Goal: Task Accomplishment & Management: Use online tool/utility

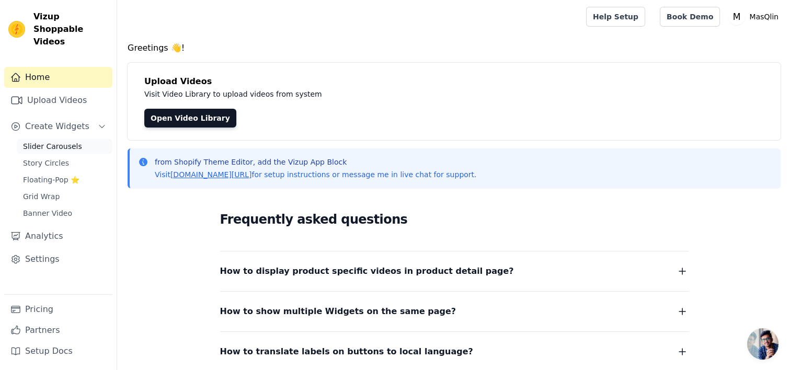
click at [53, 141] on span "Slider Carousels" at bounding box center [52, 146] width 59 height 10
click at [151, 113] on link "Open Video Library" at bounding box center [190, 118] width 92 height 19
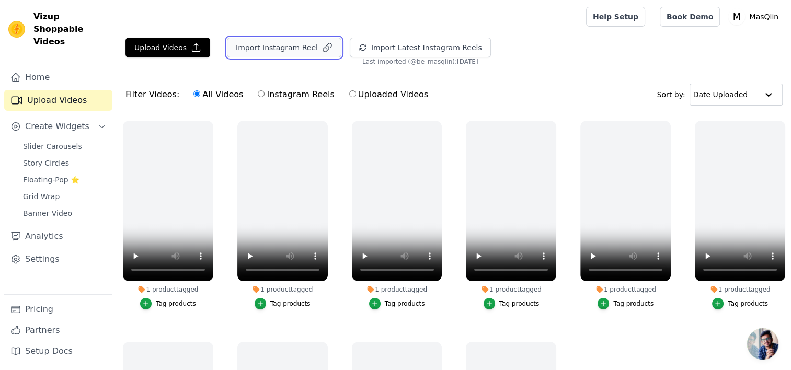
click at [305, 50] on button "Import Instagram Reel" at bounding box center [284, 48] width 115 height 20
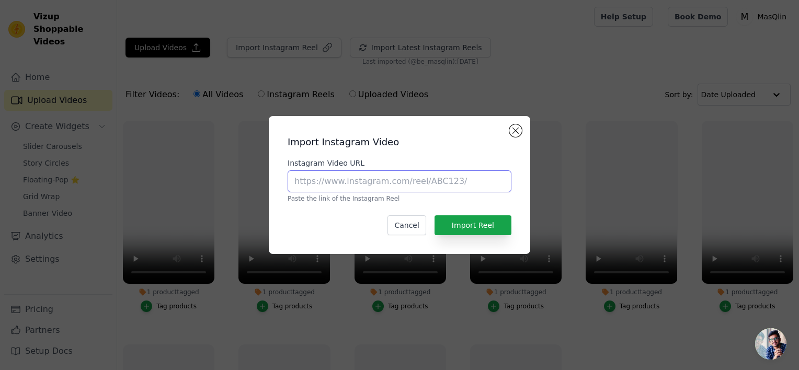
click at [381, 184] on input "Instagram Video URL" at bounding box center [400, 181] width 224 height 22
click at [515, 132] on button "Close modal" at bounding box center [515, 130] width 13 height 13
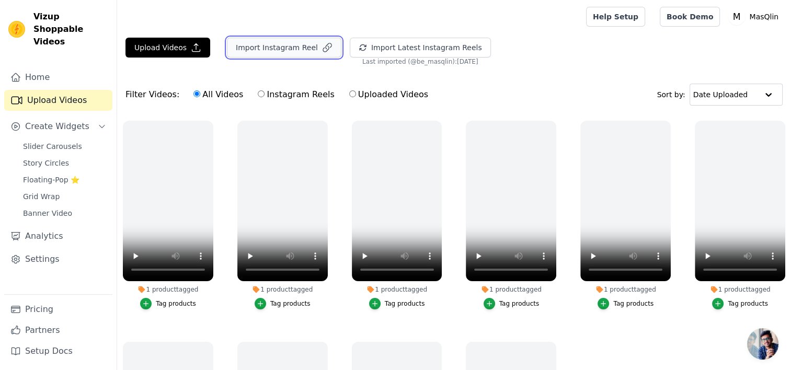
click at [251, 49] on button "Import Instagram Reel" at bounding box center [284, 48] width 115 height 20
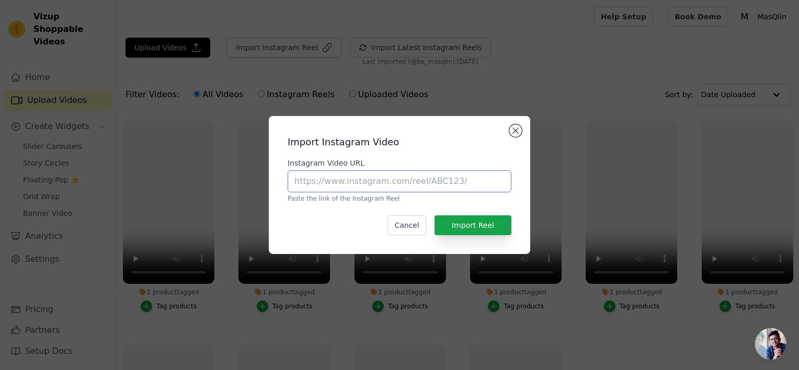
click at [326, 175] on input "Instagram Video URL" at bounding box center [400, 181] width 224 height 22
paste input "https://www.instagram.com/reel/DM2w9lGJ7d9/"
type input "https://www.instagram.com/reel/DM2w9lGJ7d9/"
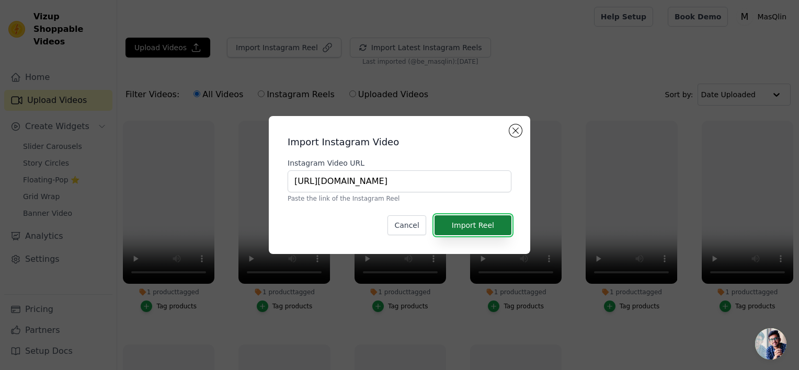
click at [456, 220] on button "Import Reel" at bounding box center [473, 225] width 77 height 20
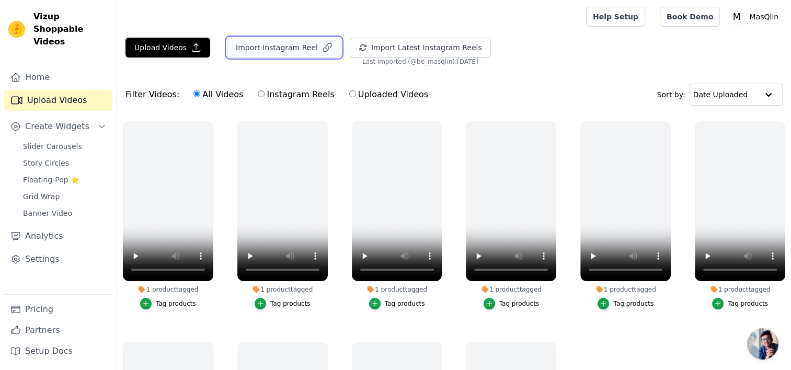
click at [260, 49] on button "Import Instagram Reel" at bounding box center [284, 48] width 115 height 20
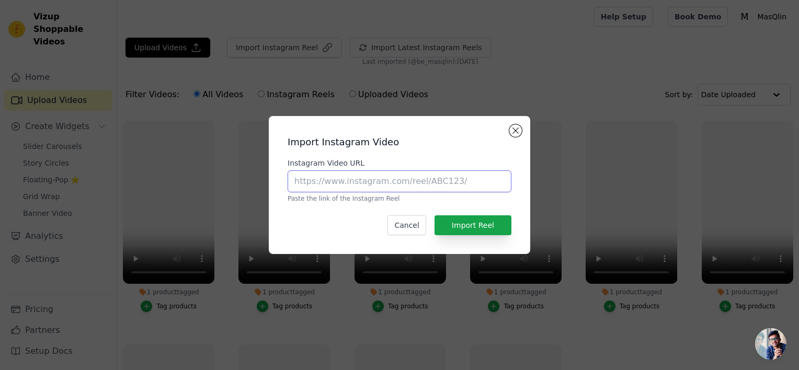
click at [344, 179] on input "Instagram Video URL" at bounding box center [400, 181] width 224 height 22
paste input "https://www.instagram.com/p/DOIUYI7D805/"
type input "https://www.instagram.com/p/DOIUYI7D805/"
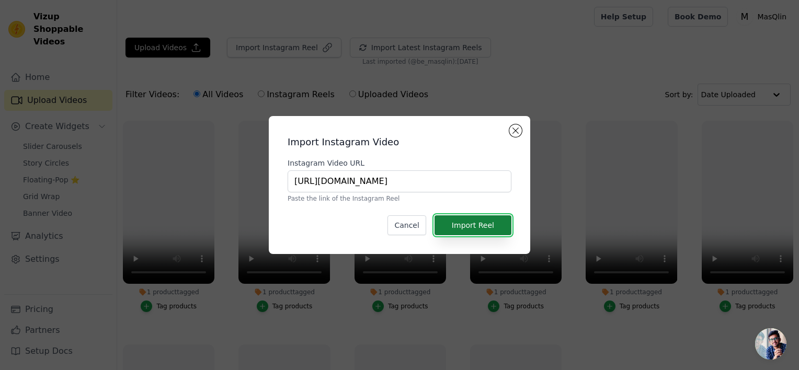
click at [458, 219] on button "Import Reel" at bounding box center [473, 225] width 77 height 20
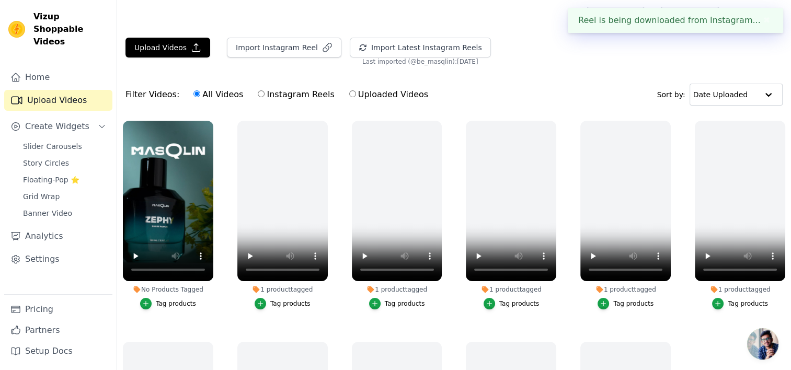
click at [155, 301] on button "Tag products" at bounding box center [168, 304] width 56 height 12
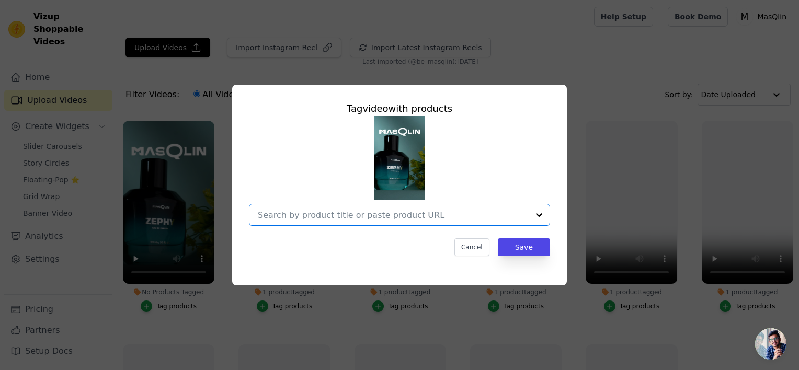
click at [287, 215] on input "No Products Tagged Tag video with products Option undefined, selected. Select i…" at bounding box center [393, 215] width 271 height 10
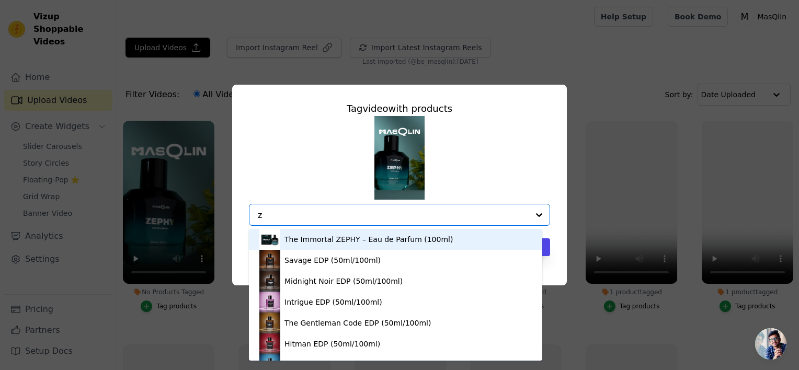
type input "ze"
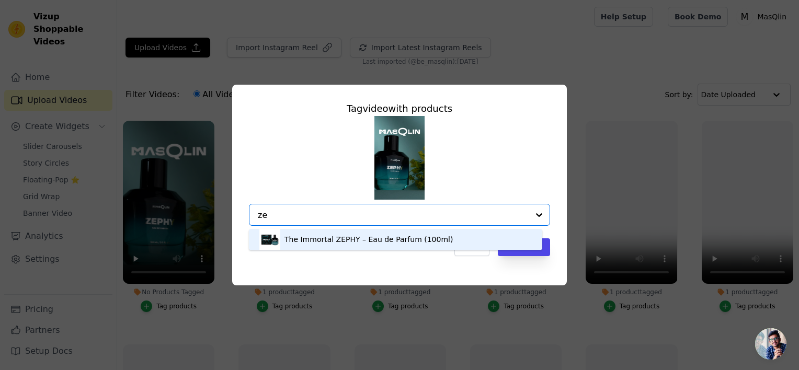
click at [302, 233] on div "The Immortal ZEPHY – Eau de Parfum (100ml)" at bounding box center [395, 239] width 272 height 21
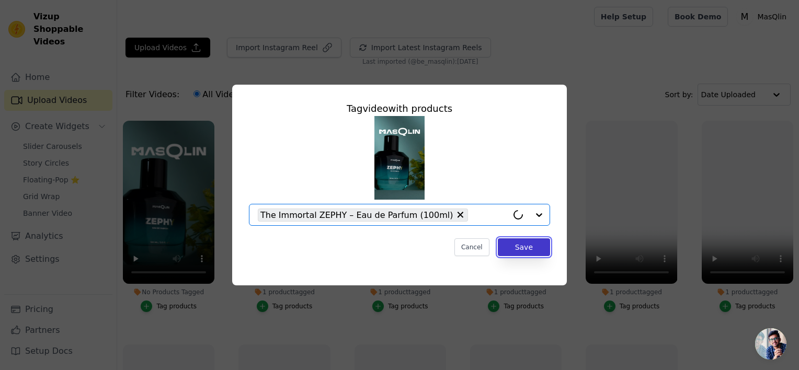
click at [507, 249] on button "Save" at bounding box center [524, 247] width 52 height 18
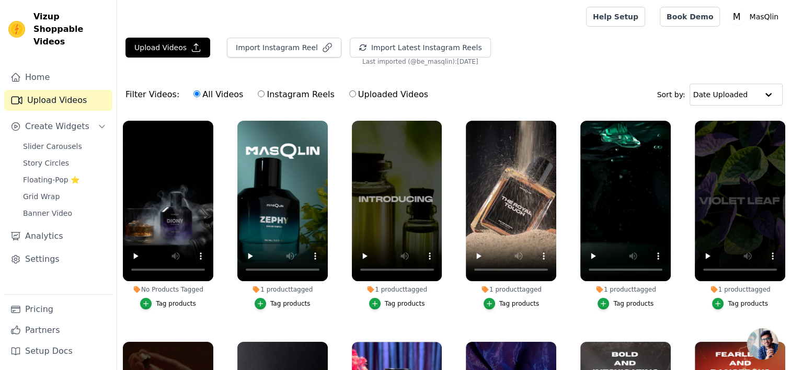
click at [182, 300] on div "Tag products" at bounding box center [176, 304] width 40 height 8
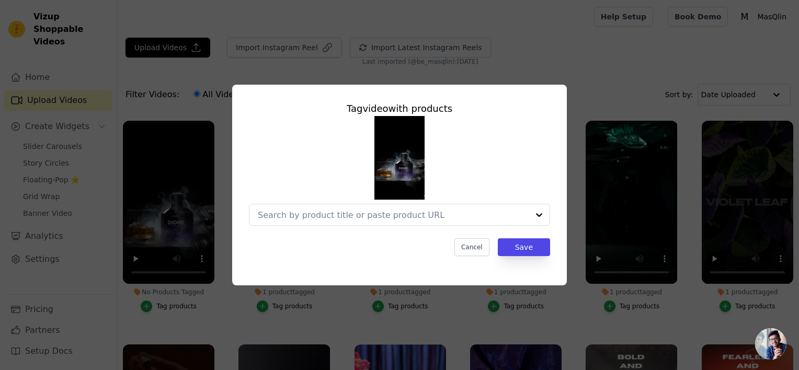
click at [326, 227] on div "Tag video with products Cancel Save" at bounding box center [400, 179] width 318 height 172
click at [322, 223] on div at bounding box center [393, 214] width 271 height 21
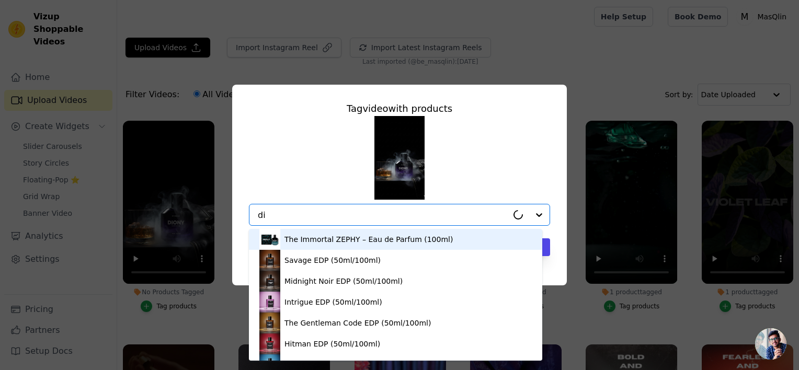
type input "[DEMOGRAPHIC_DATA]"
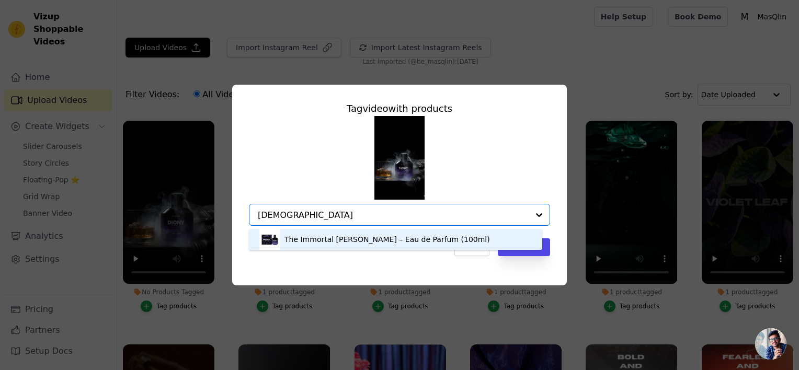
click at [314, 246] on div "The Immortal [PERSON_NAME] – Eau de Parfum (100ml)" at bounding box center [395, 239] width 272 height 21
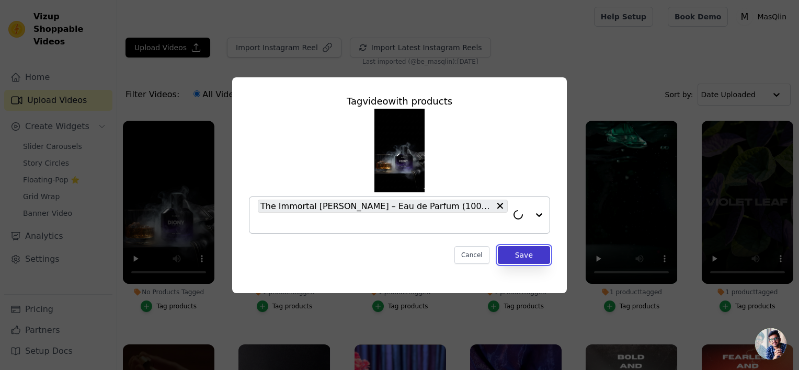
click at [503, 246] on button "Save" at bounding box center [524, 255] width 52 height 18
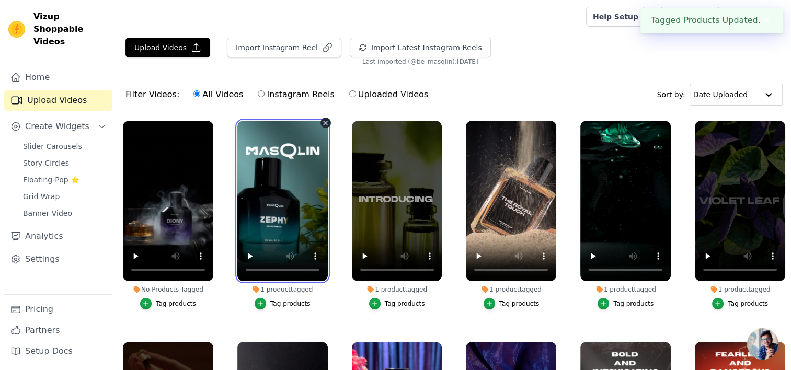
click at [240, 210] on video at bounding box center [282, 201] width 90 height 161
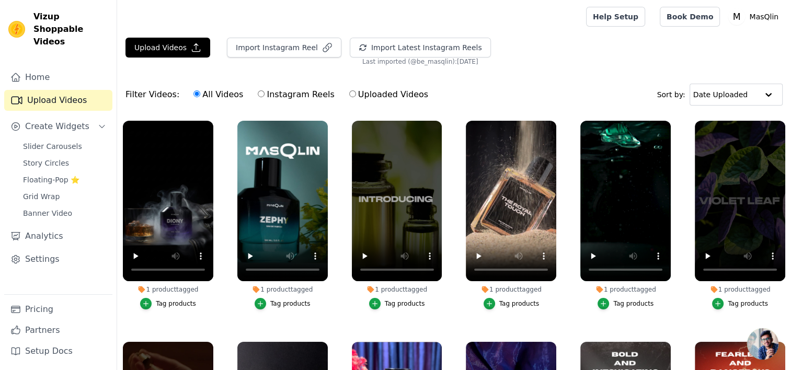
click at [35, 126] on div "Home Upload Videos Create Widgets Slider Carousels Story Circles Floating-Pop ⭐…" at bounding box center [58, 180] width 108 height 227
click at [35, 139] on link "Slider Carousels" at bounding box center [65, 146] width 96 height 15
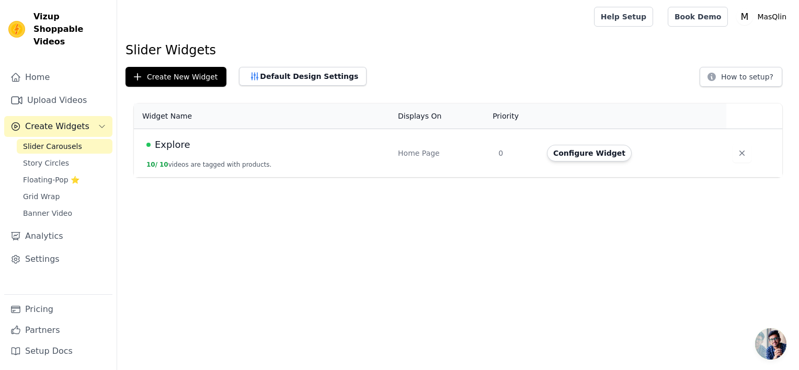
click at [259, 133] on td "Explore 10 / 10 videos are tagged with products." at bounding box center [263, 153] width 258 height 49
click at [559, 154] on button "Configure Widget" at bounding box center [589, 153] width 85 height 17
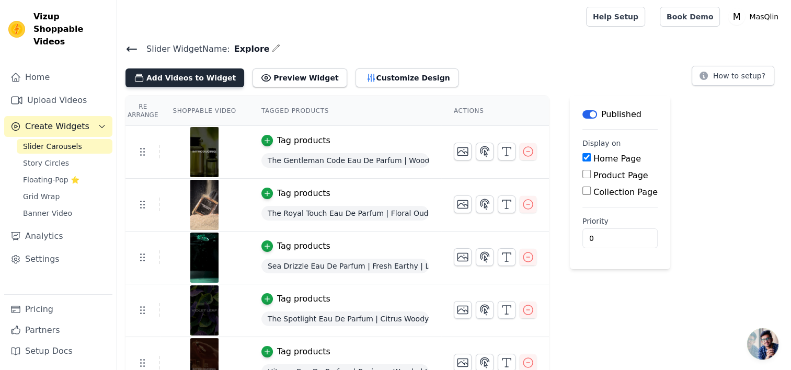
click at [202, 82] on button "Add Videos to Widget" at bounding box center [185, 78] width 119 height 19
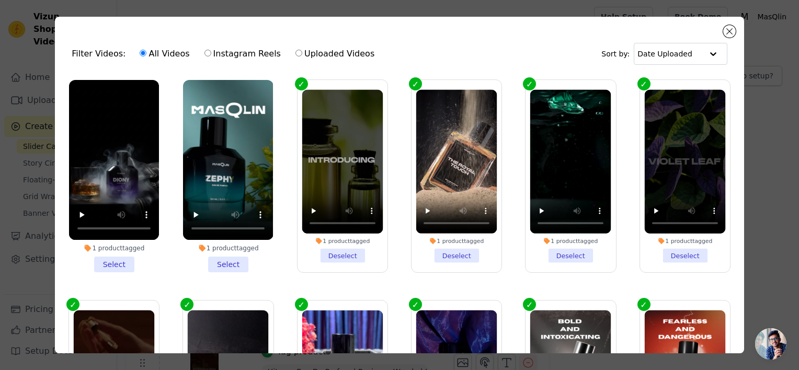
click at [226, 264] on li "1 product tagged Select" at bounding box center [228, 176] width 90 height 192
click at [0, 0] on input "1 product tagged Select" at bounding box center [0, 0] width 0 height 0
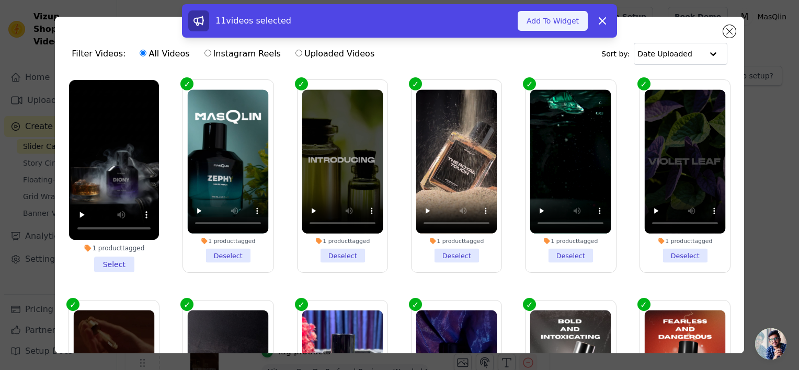
click at [524, 27] on button "Add To Widget" at bounding box center [553, 21] width 70 height 20
click at [524, 27] on button "Updating Widget Videos..." at bounding box center [520, 21] width 136 height 20
click at [341, 255] on div "Slider Widget Name: Explore Filter Videos: All Videos Instagram Reels Uploaded …" at bounding box center [458, 348] width 682 height 612
